Goal: Navigation & Orientation: Find specific page/section

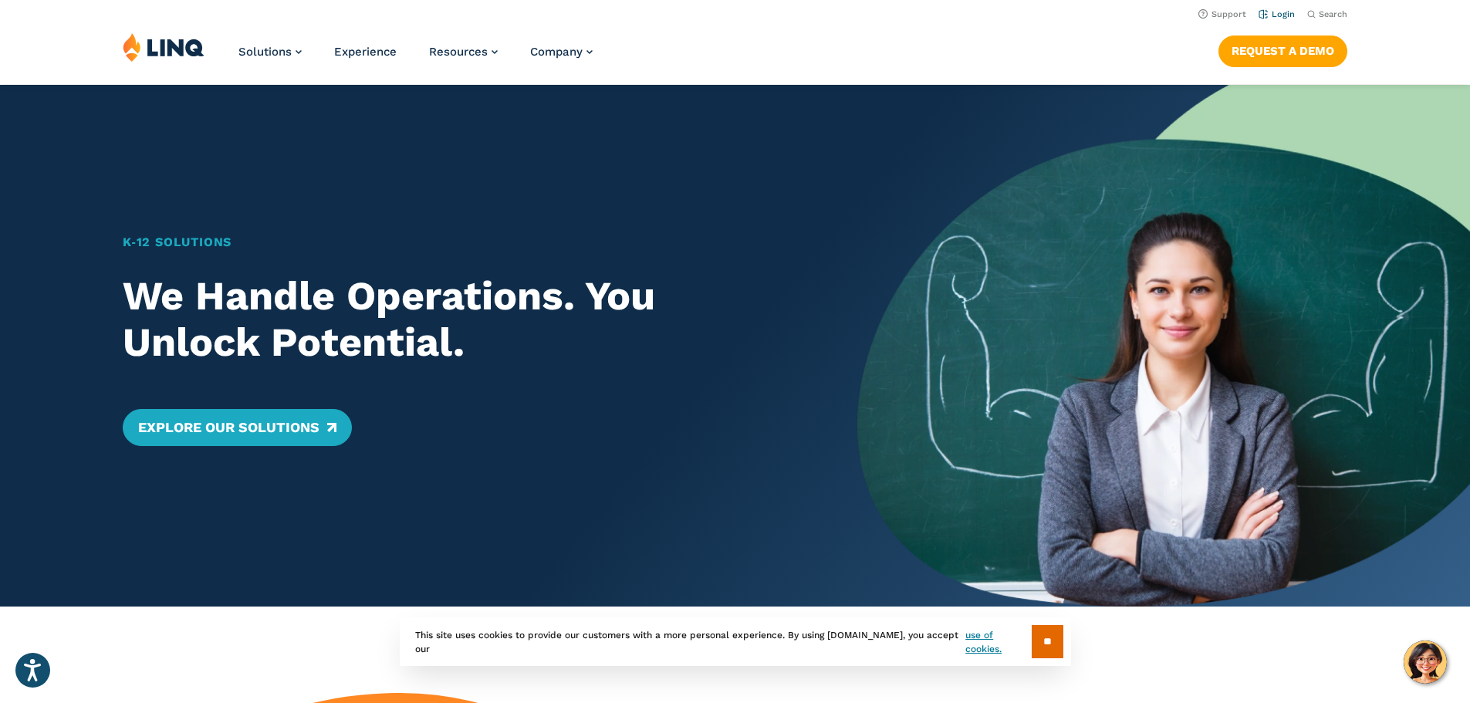
click at [1285, 15] on link "Login" at bounding box center [1276, 14] width 36 height 10
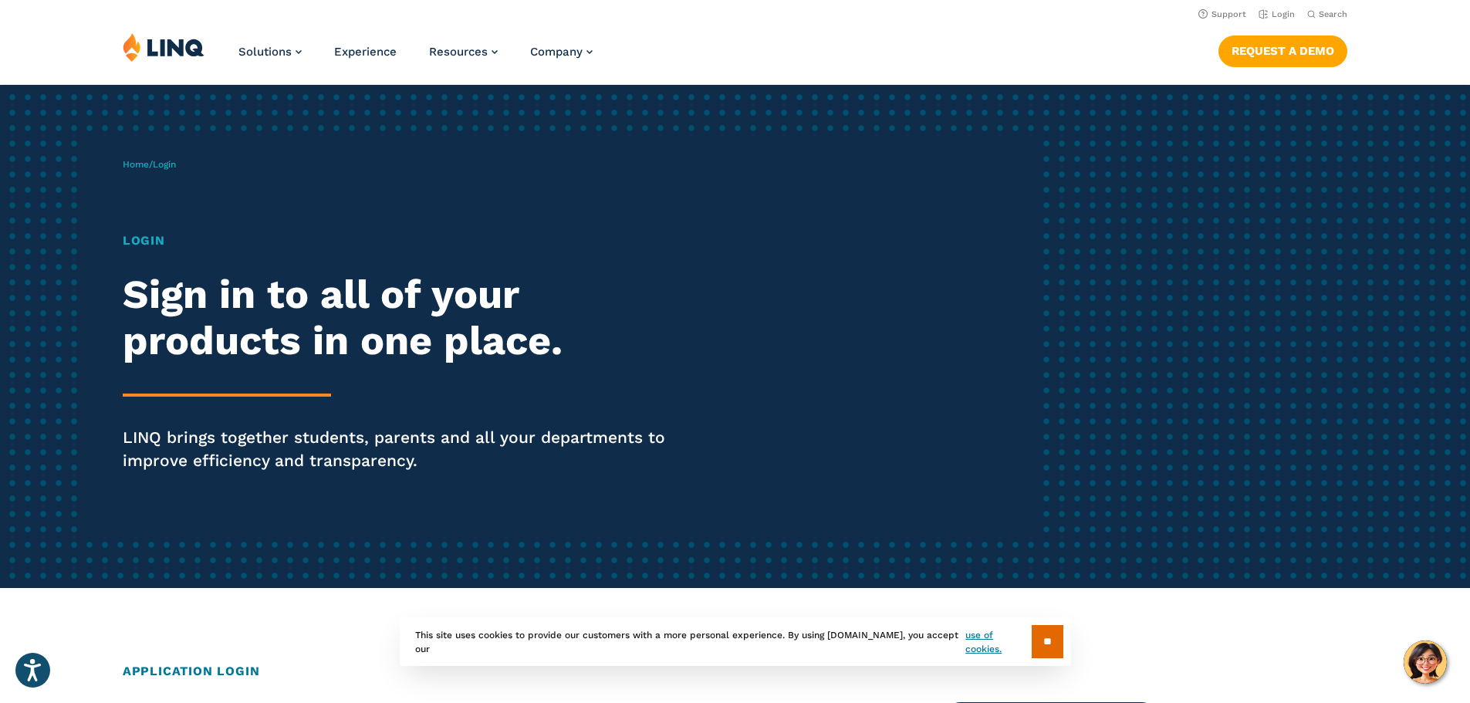
click at [152, 248] on h1 "Login" at bounding box center [406, 240] width 566 height 19
click at [153, 239] on h1 "Login" at bounding box center [406, 240] width 566 height 19
click at [1041, 631] on input "**" at bounding box center [1048, 641] width 32 height 33
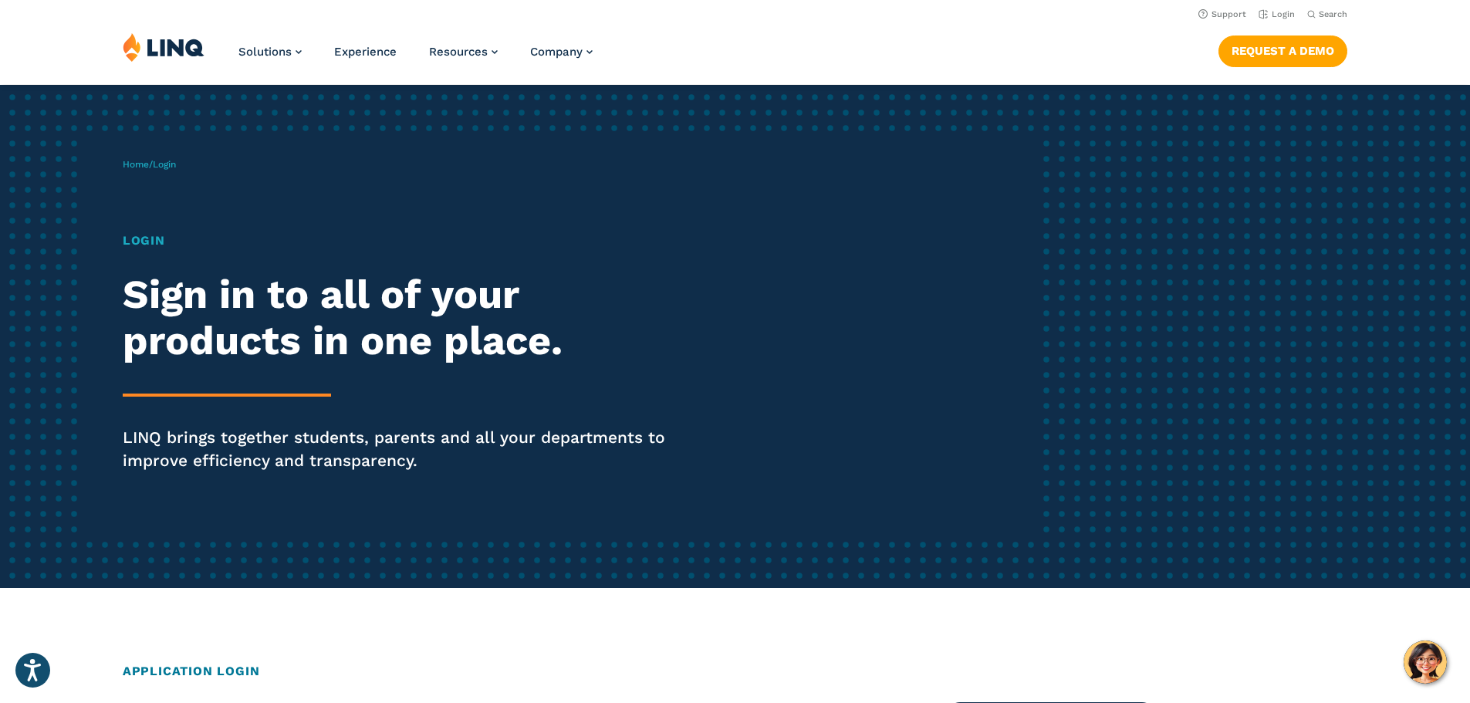
click at [149, 240] on h1 "Login" at bounding box center [406, 240] width 566 height 19
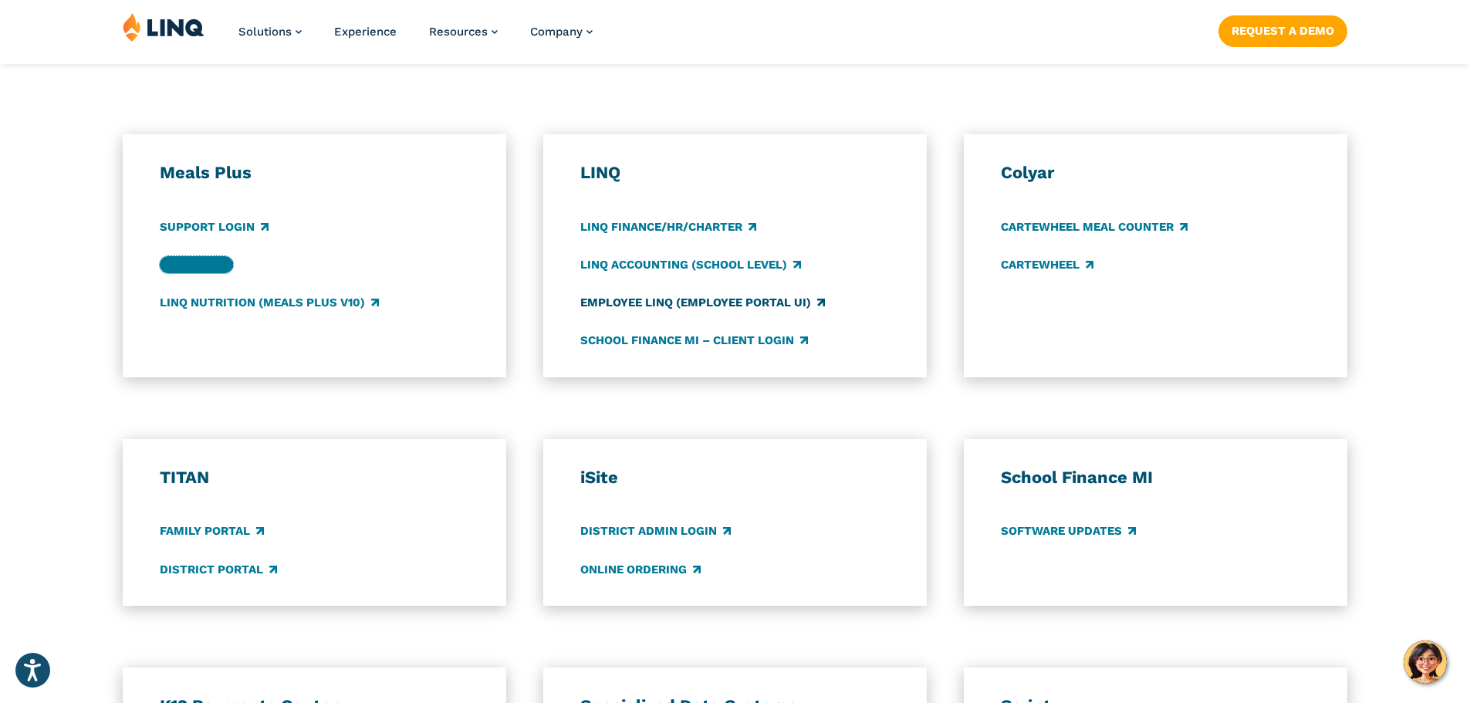
scroll to position [849, 0]
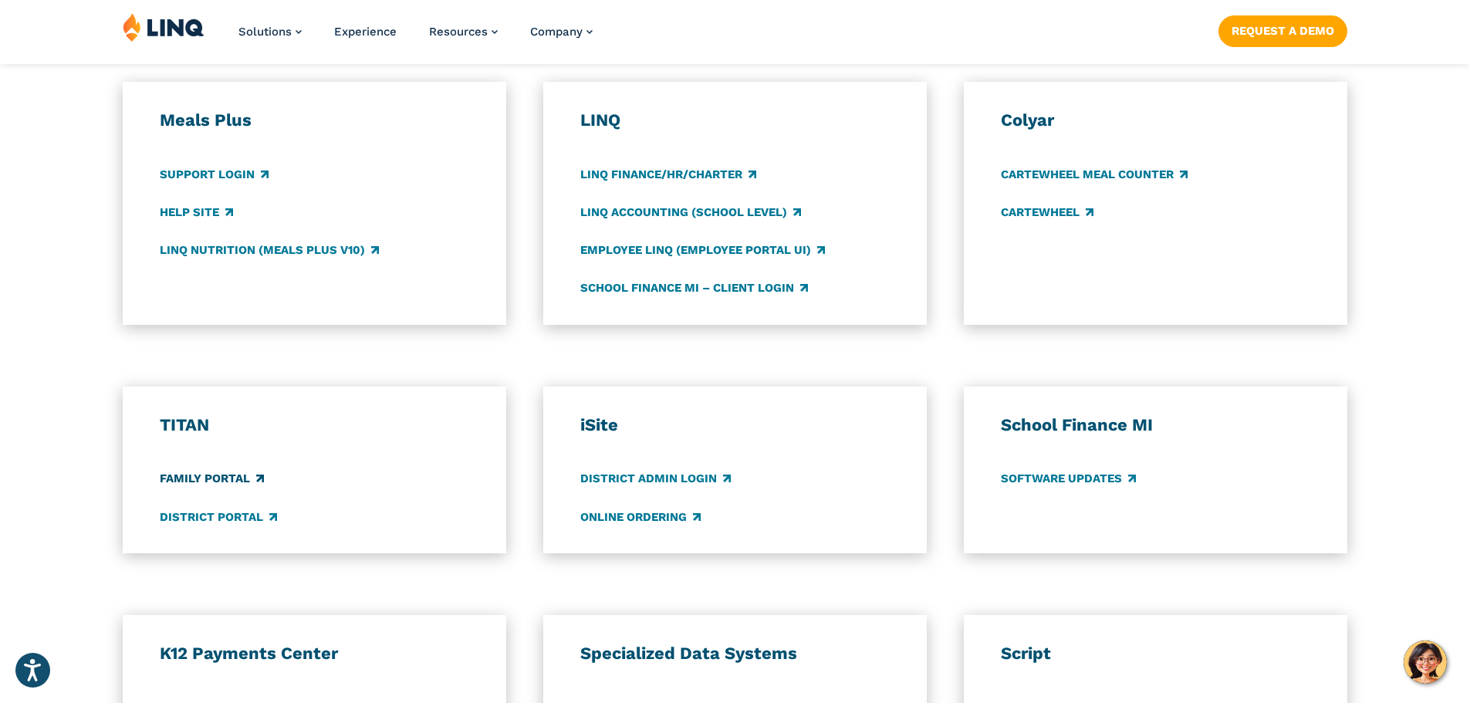
click at [211, 481] on link "Family Portal" at bounding box center [212, 479] width 104 height 17
